Goal: Entertainment & Leisure: Consume media (video, audio)

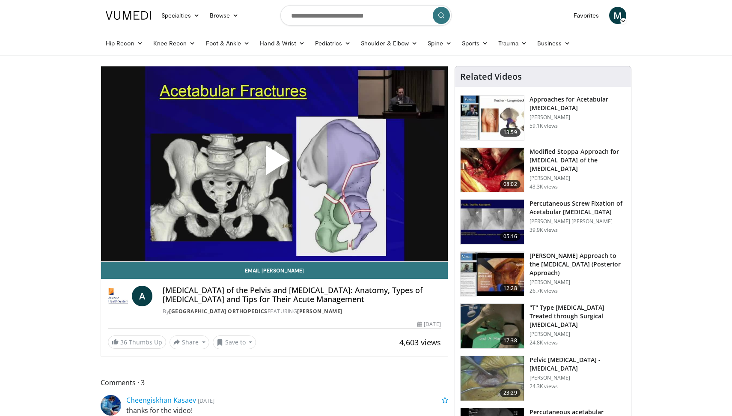
click at [275, 164] on span "Video Player" at bounding box center [275, 164] width 0 height 0
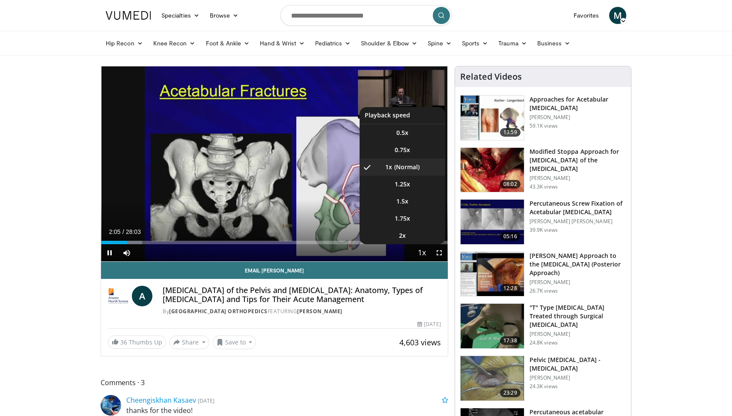
click at [419, 254] on span "Video Player" at bounding box center [422, 253] width 12 height 17
click at [400, 208] on li "1.5x" at bounding box center [403, 201] width 86 height 17
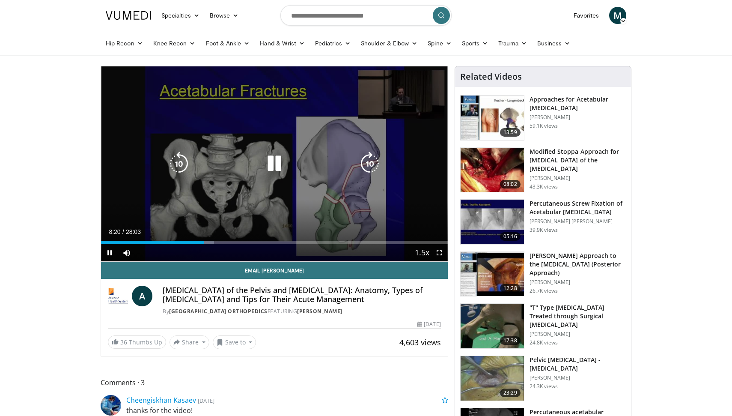
click at [253, 221] on div "10 seconds Tap to unmute" at bounding box center [274, 163] width 347 height 195
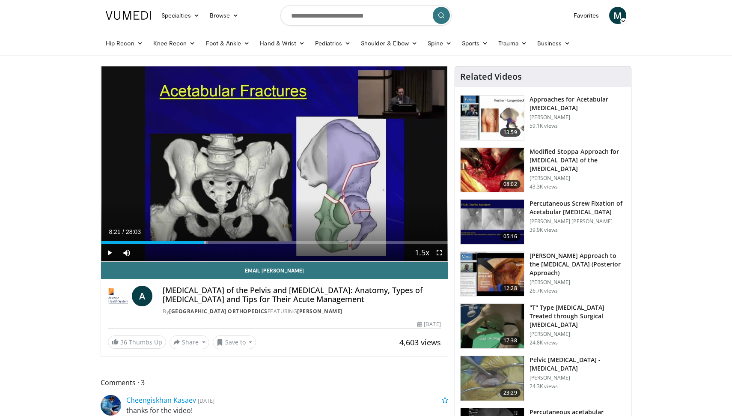
click at [112, 249] on span "Video Player" at bounding box center [109, 252] width 17 height 17
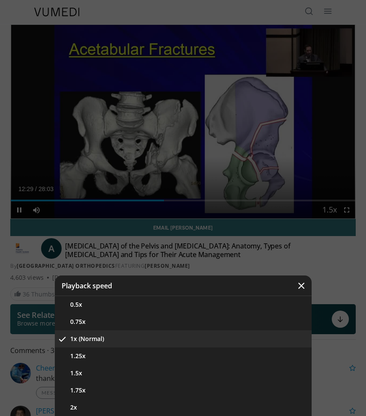
click at [328, 254] on div "Video Player" at bounding box center [183, 208] width 366 height 416
click at [303, 287] on icon "Video Player" at bounding box center [301, 285] width 9 height 9
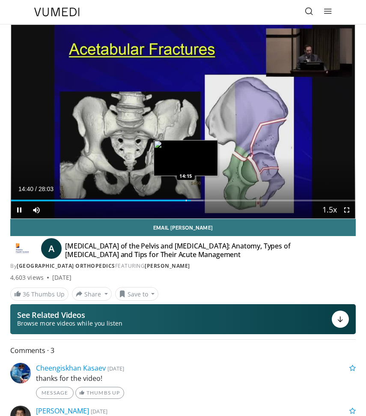
click at [186, 200] on div "Progress Bar" at bounding box center [186, 201] width 1 height 2
click at [179, 201] on div "Progress Bar" at bounding box center [179, 201] width 1 height 2
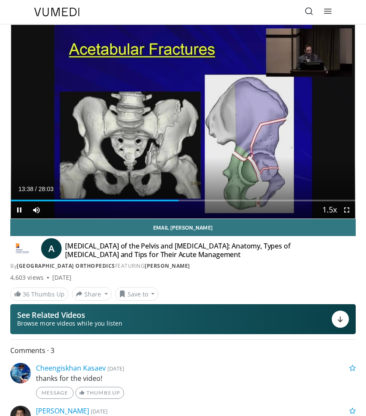
click at [22, 210] on span "Video Player" at bounding box center [19, 209] width 17 height 17
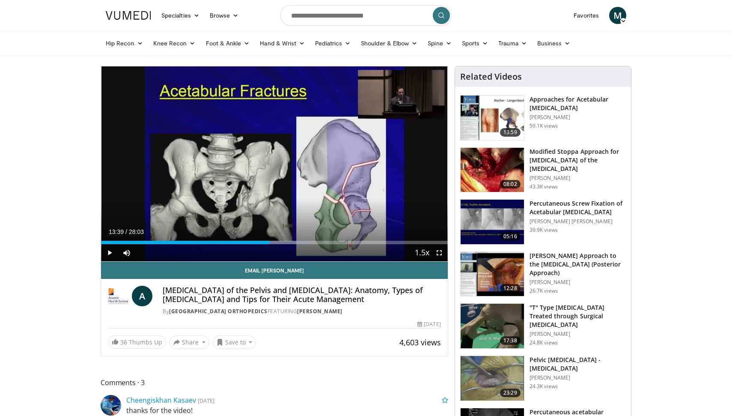
click at [111, 257] on span "Video Player" at bounding box center [109, 252] width 17 height 17
click at [441, 254] on span "Video Player" at bounding box center [439, 252] width 17 height 17
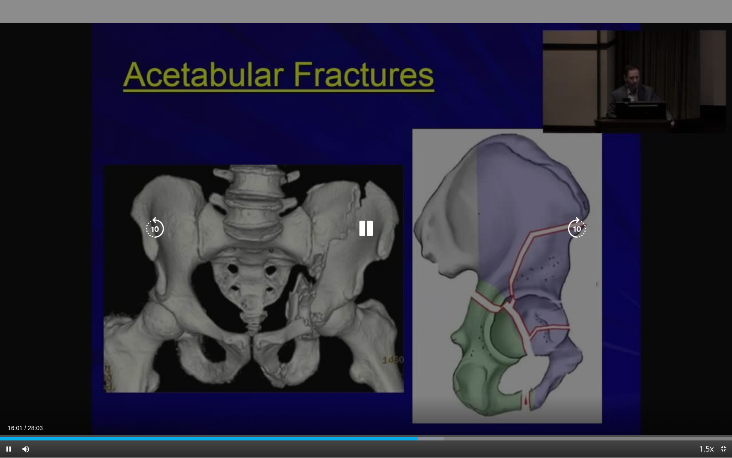
click at [372, 228] on icon "Video Player" at bounding box center [366, 229] width 24 height 24
click at [275, 271] on div "10 seconds Tap to unmute" at bounding box center [366, 228] width 732 height 457
click at [365, 230] on icon "Video Player" at bounding box center [366, 229] width 24 height 24
click at [427, 57] on div "10 seconds Tap to unmute" at bounding box center [366, 228] width 732 height 457
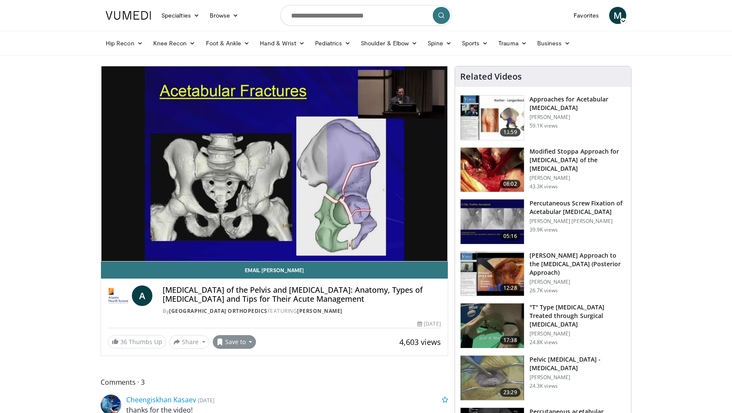
click at [232, 344] on button "Save to" at bounding box center [235, 342] width 44 height 14
click at [241, 360] on span "Add to Favorites" at bounding box center [250, 360] width 53 height 9
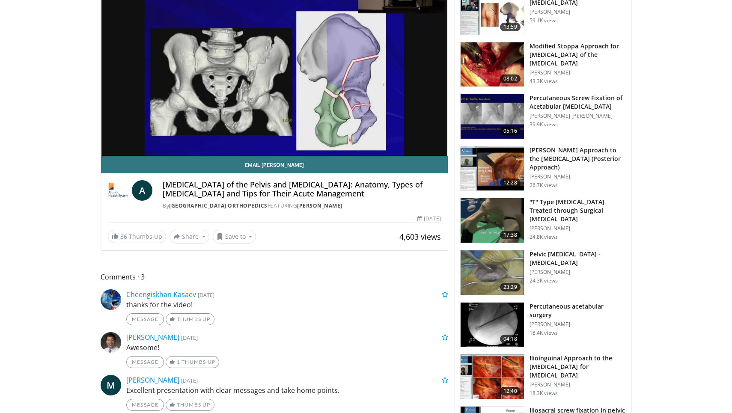
scroll to position [19, 0]
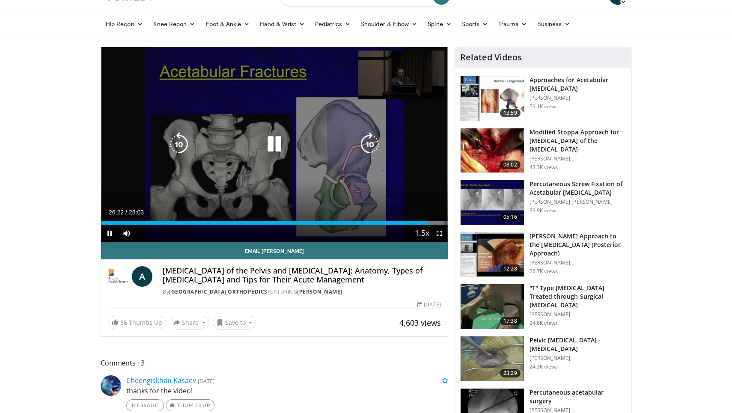
click at [275, 150] on icon "Video Player" at bounding box center [275, 144] width 24 height 24
